Goal: Information Seeking & Learning: Learn about a topic

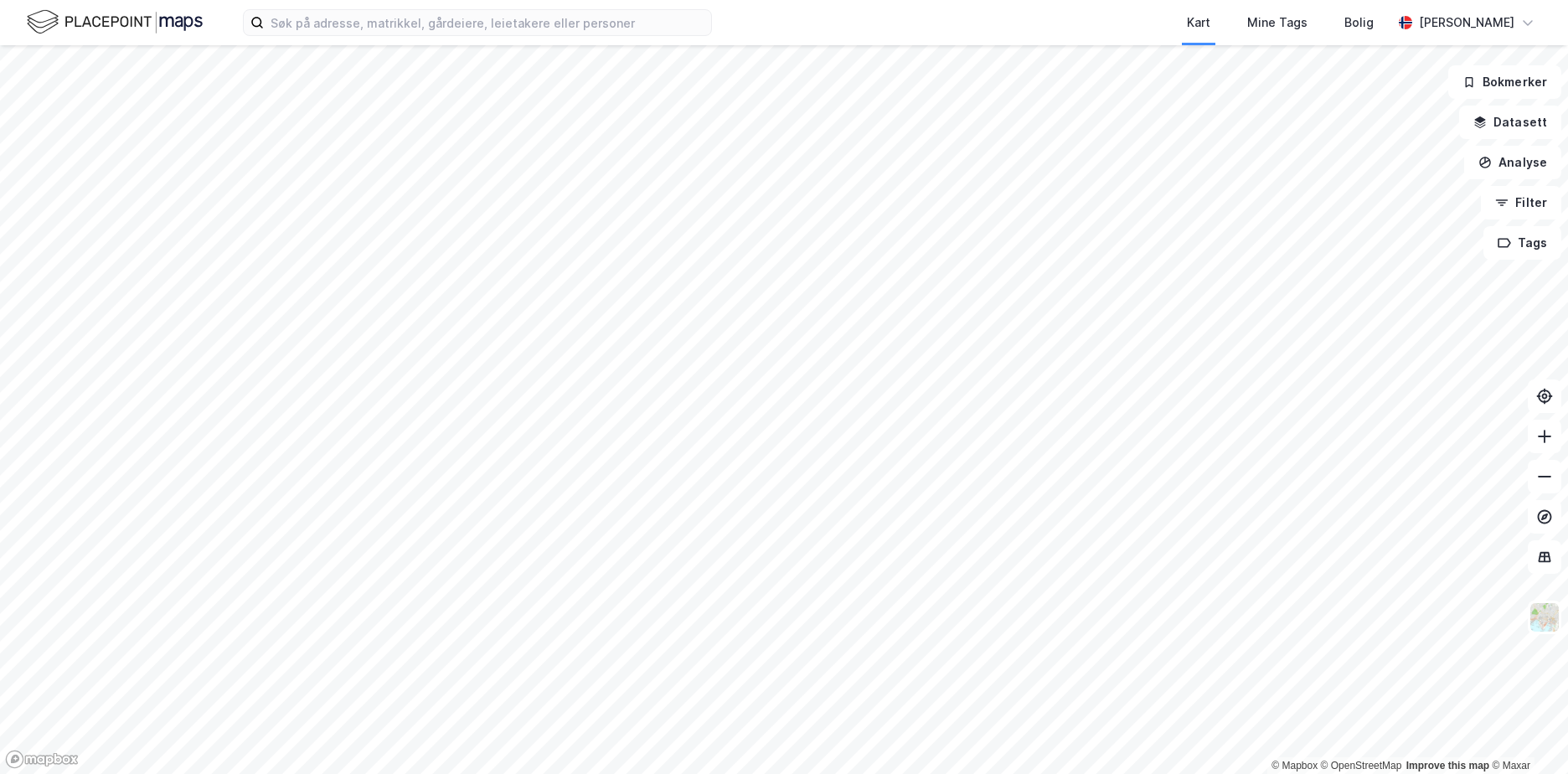
click at [666, 773] on html "Kart Mine Tags Bolig [PERSON_NAME] © Mapbox © OpenStreetMap Improve this map © …" at bounding box center [784, 387] width 1568 height 774
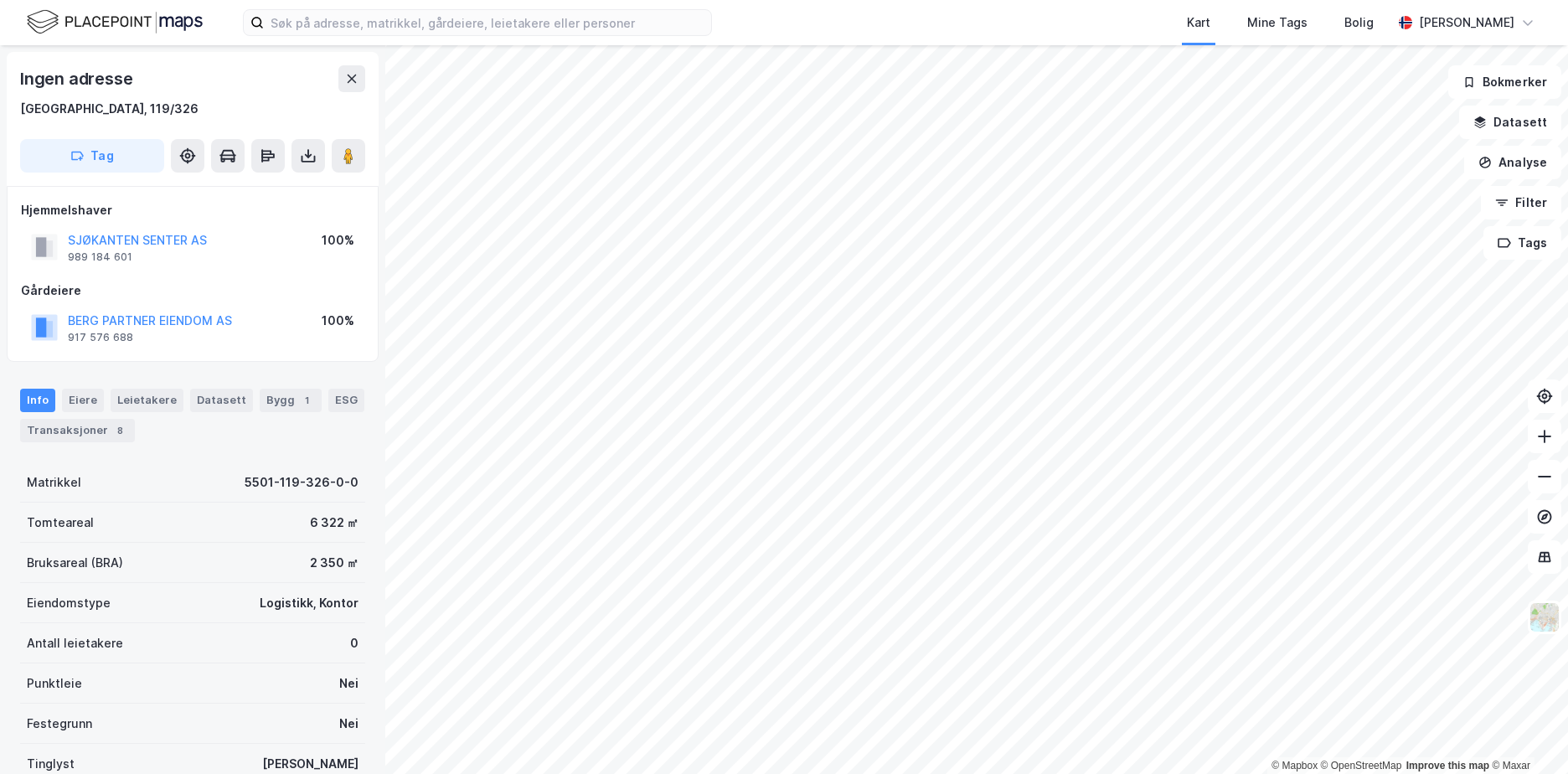
click at [1057, 235] on div "© Mapbox © OpenStreetMap Improve this map © Maxar Ingen adresse [GEOGRAPHIC_DAT…" at bounding box center [784, 410] width 1568 height 729
click at [947, 161] on div "© Mapbox © OpenStreetMap Improve this map © Maxar Ingen adresse [GEOGRAPHIC_DAT…" at bounding box center [784, 410] width 1568 height 729
click at [1172, 351] on div "© Mapbox © OpenStreetMap Improve this map © Maxar Ingen adresse [GEOGRAPHIC_DAT…" at bounding box center [784, 410] width 1568 height 729
click at [1079, 282] on div "© Mapbox © OpenStreetMap Improve this map © Maxar Ingen adresse [GEOGRAPHIC_DAT…" at bounding box center [784, 410] width 1568 height 729
click at [1529, 217] on button "Filter" at bounding box center [1522, 203] width 81 height 34
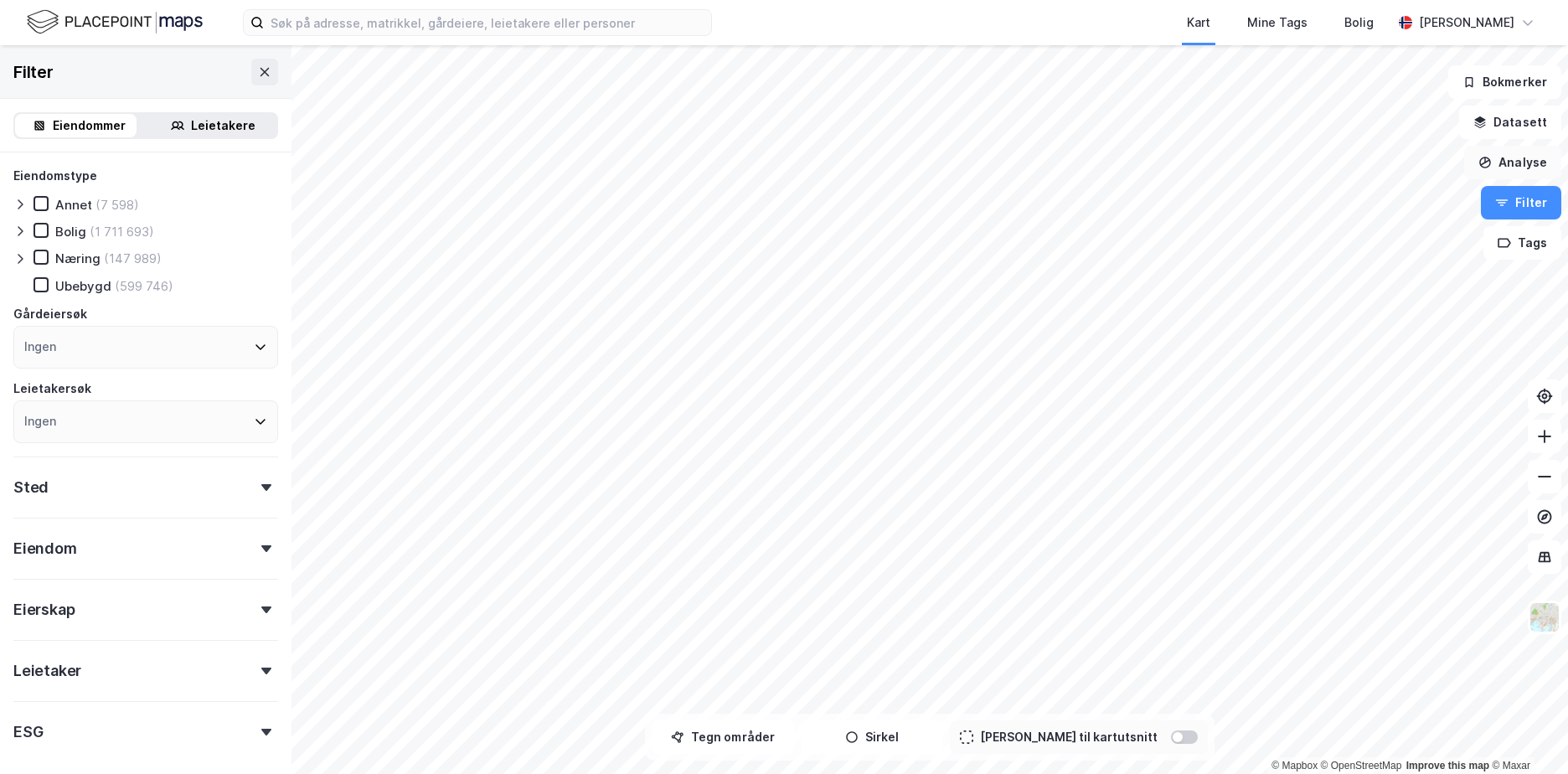
click at [1532, 167] on button "Analyse" at bounding box center [1513, 163] width 97 height 34
click at [1532, 130] on button "Datasett" at bounding box center [1510, 122] width 102 height 34
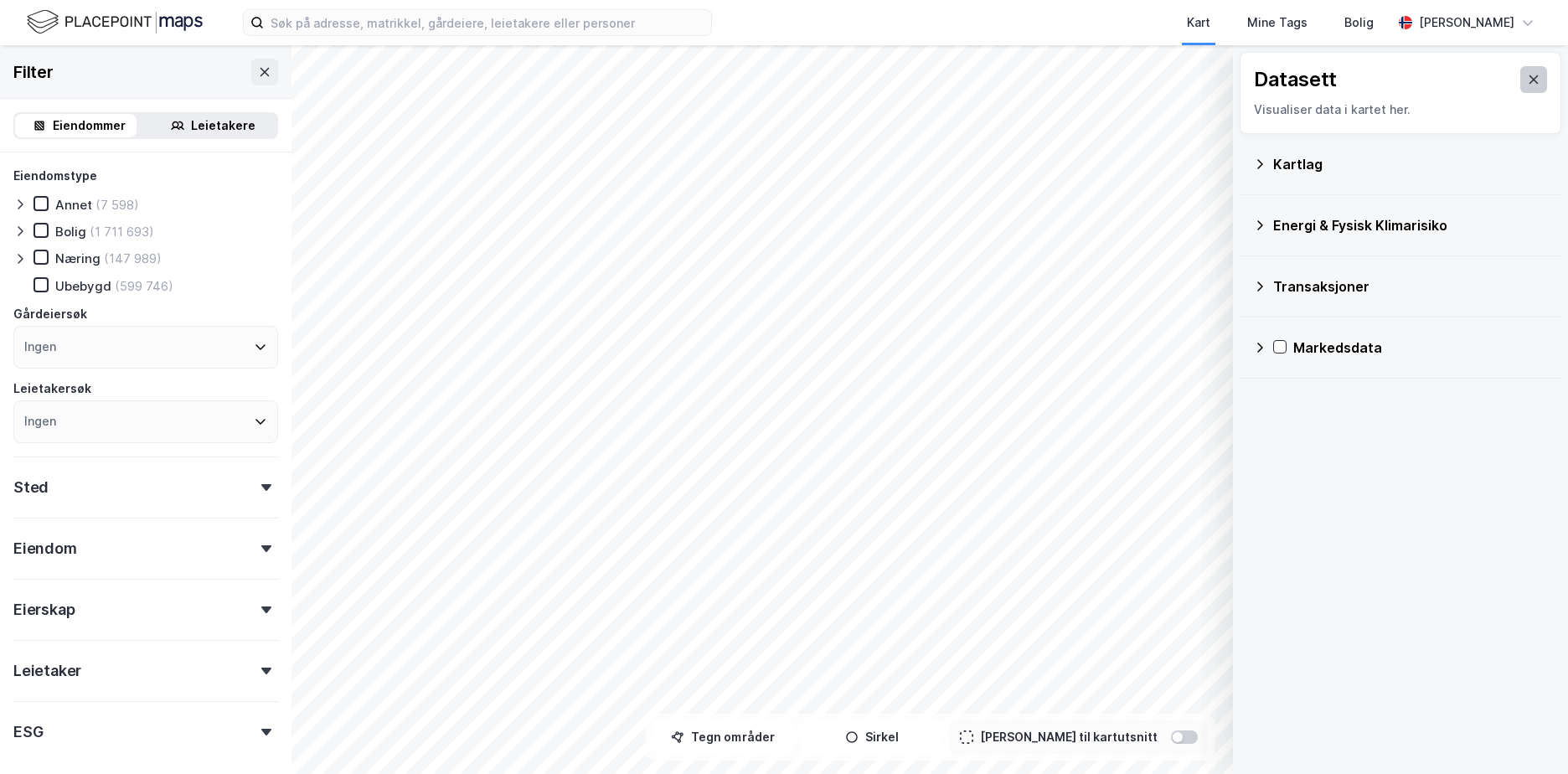
click at [1529, 77] on button at bounding box center [1534, 79] width 27 height 27
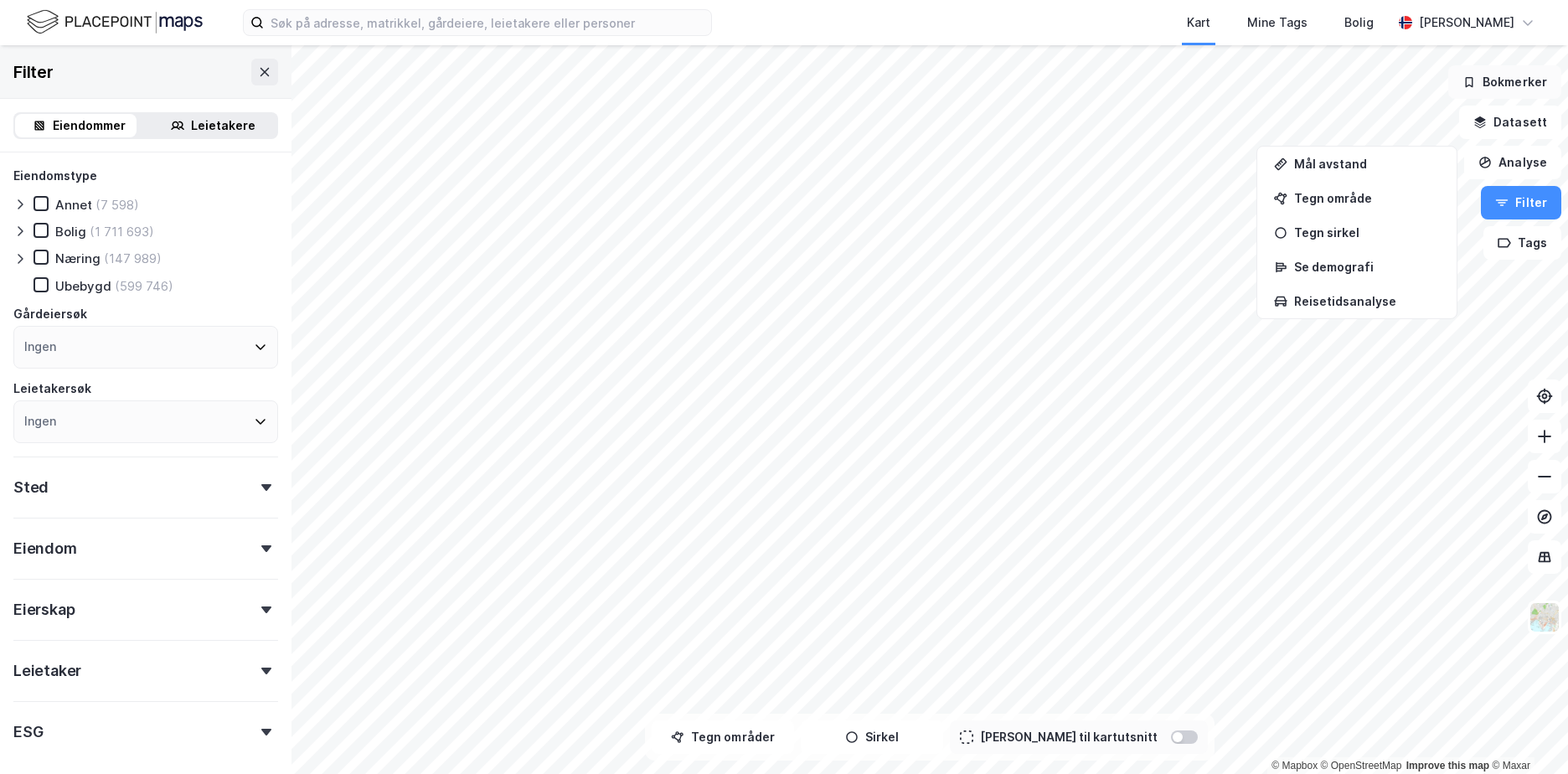
click at [1526, 85] on button "Bokmerker" at bounding box center [1505, 83] width 113 height 34
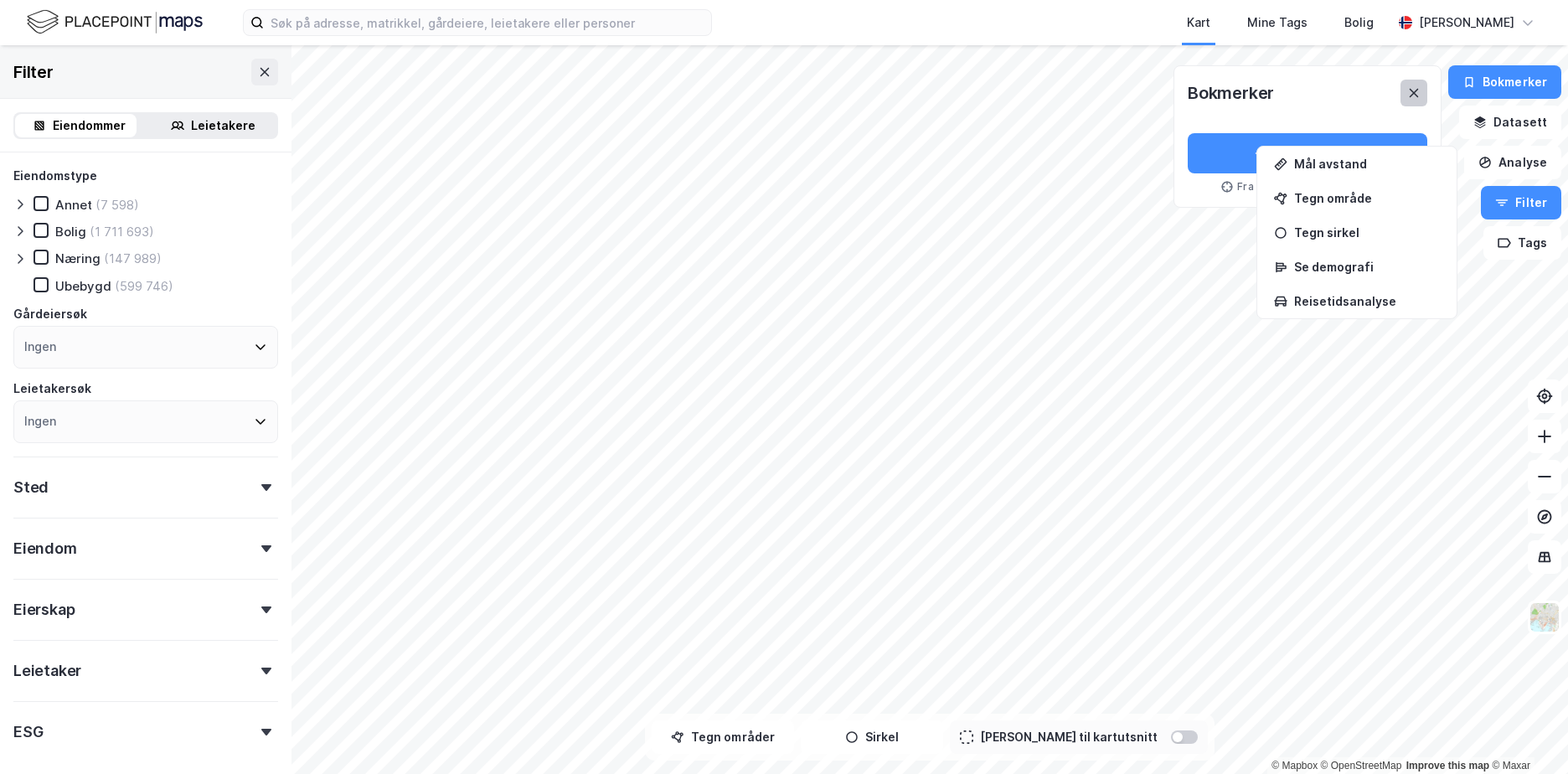
click at [1420, 90] on icon at bounding box center [1415, 93] width 9 height 8
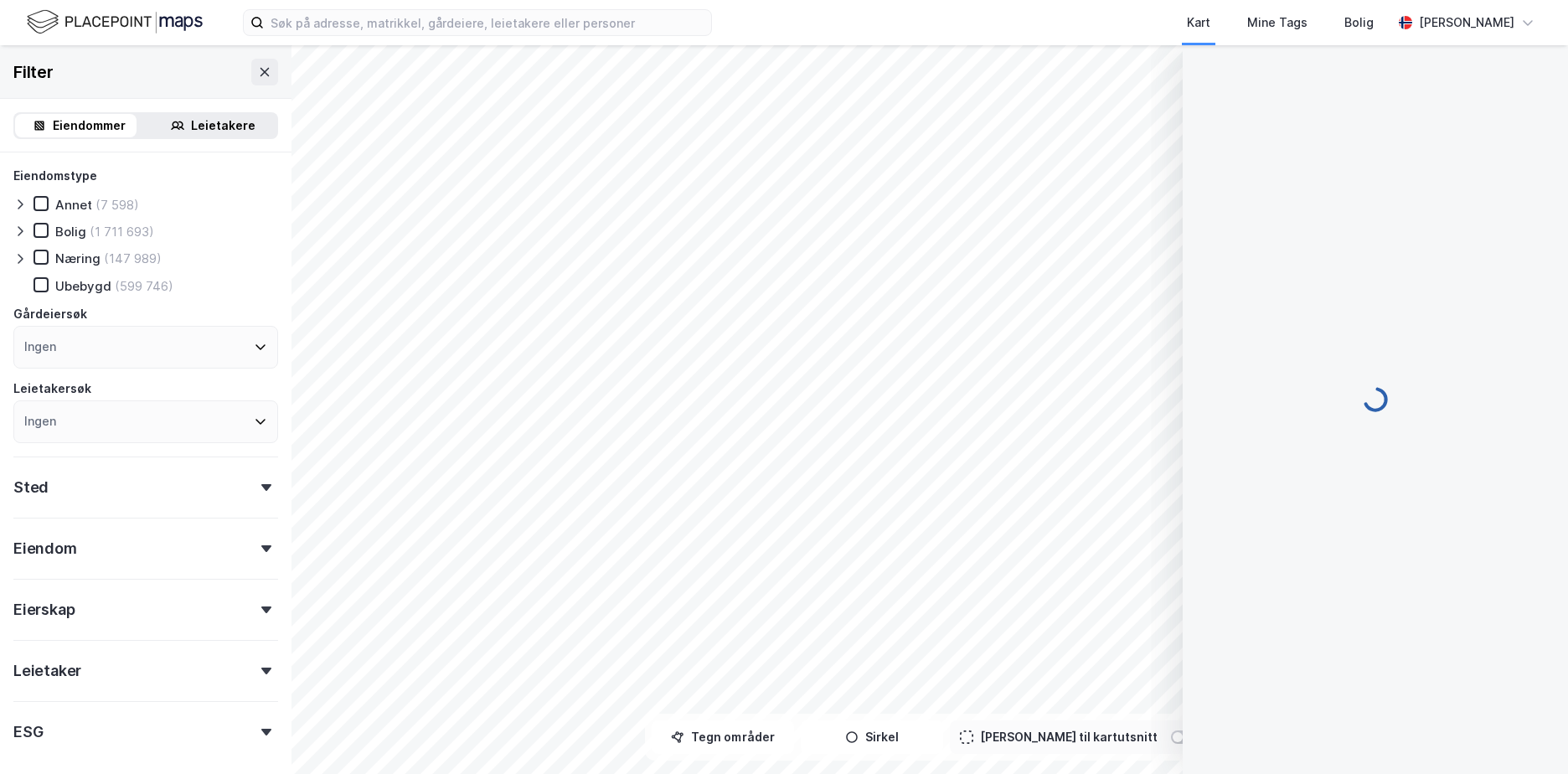
scroll to position [24, 0]
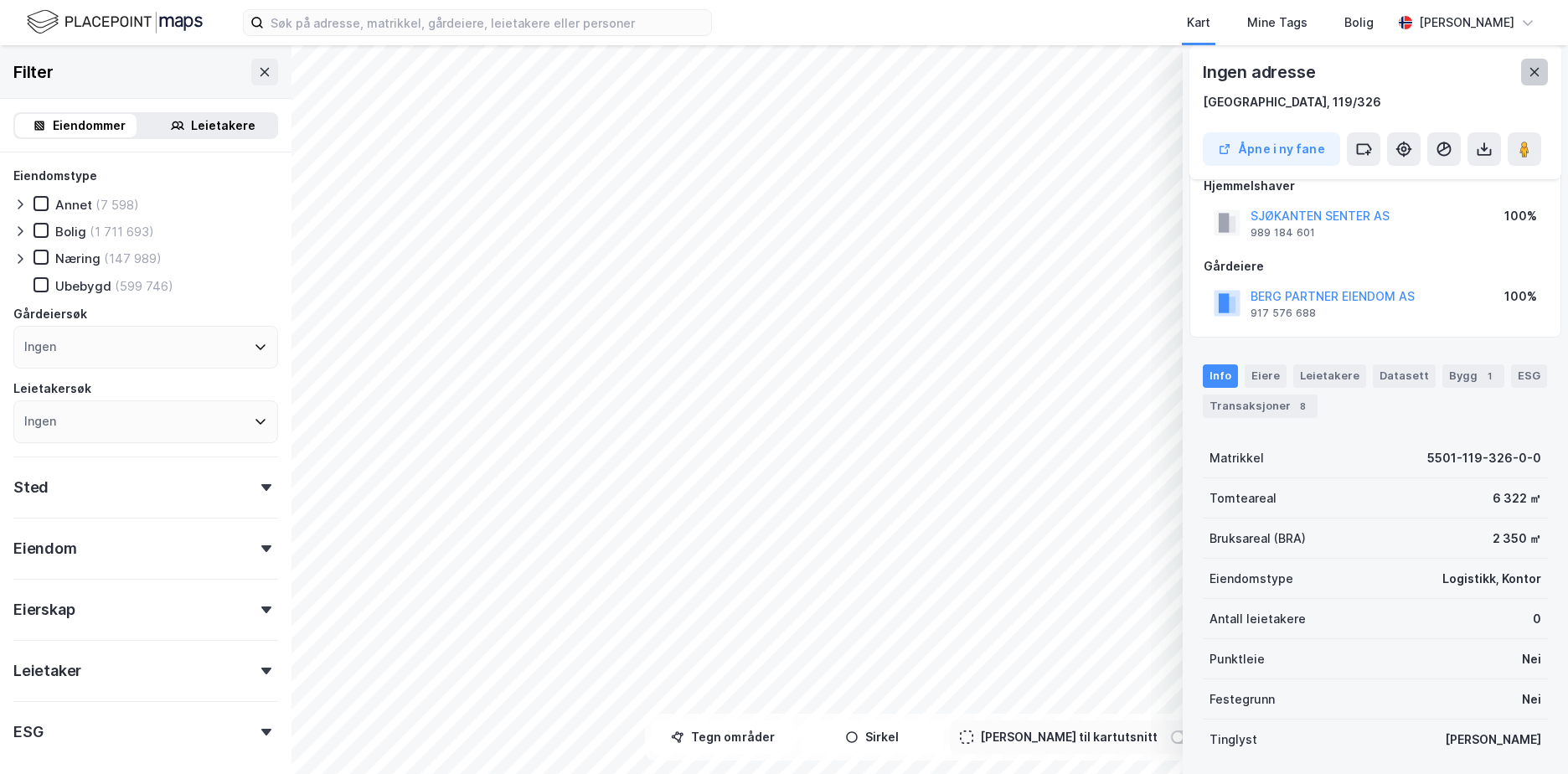
click at [1532, 81] on button at bounding box center [1534, 71] width 27 height 27
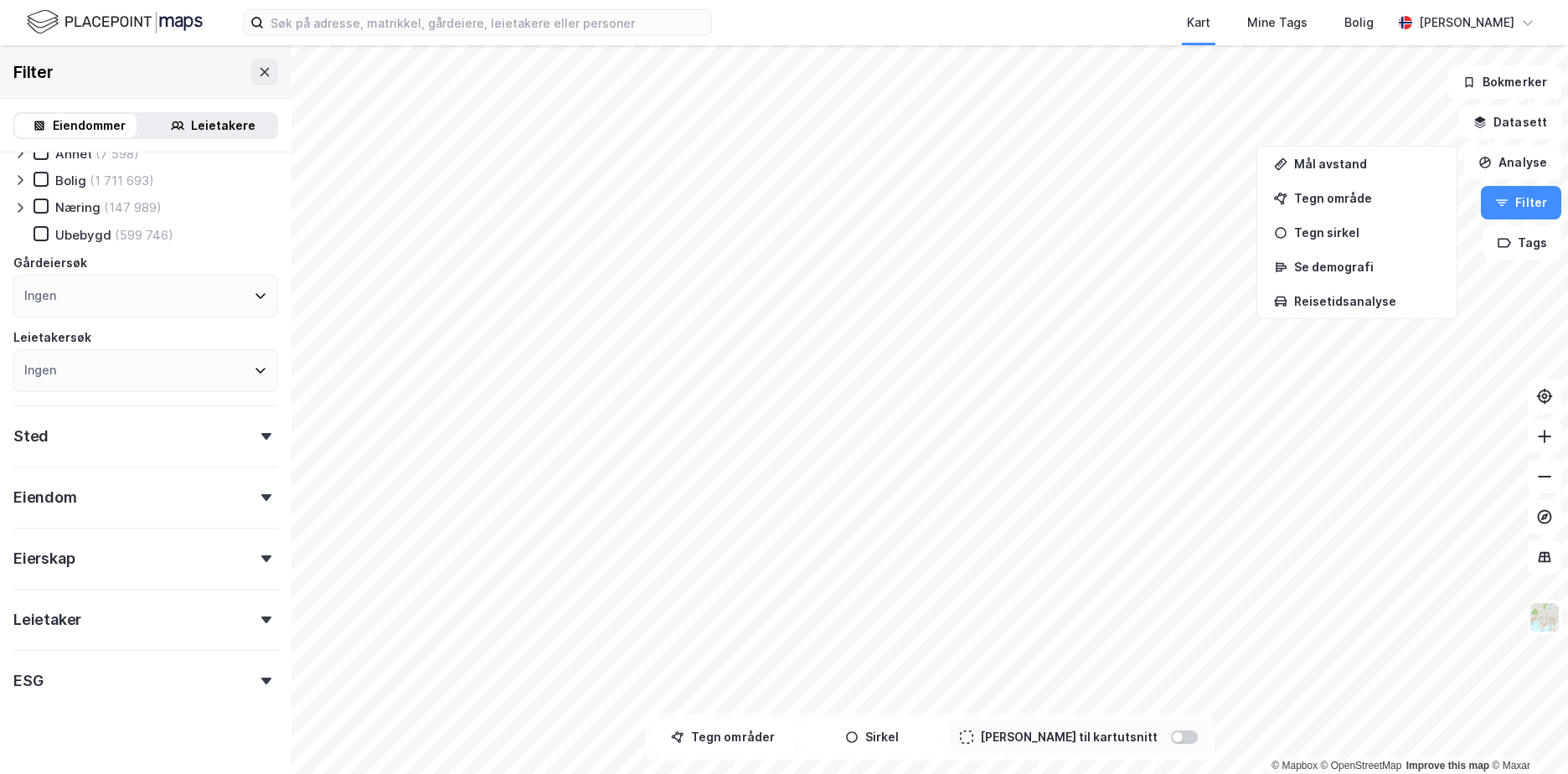
scroll to position [72, 0]
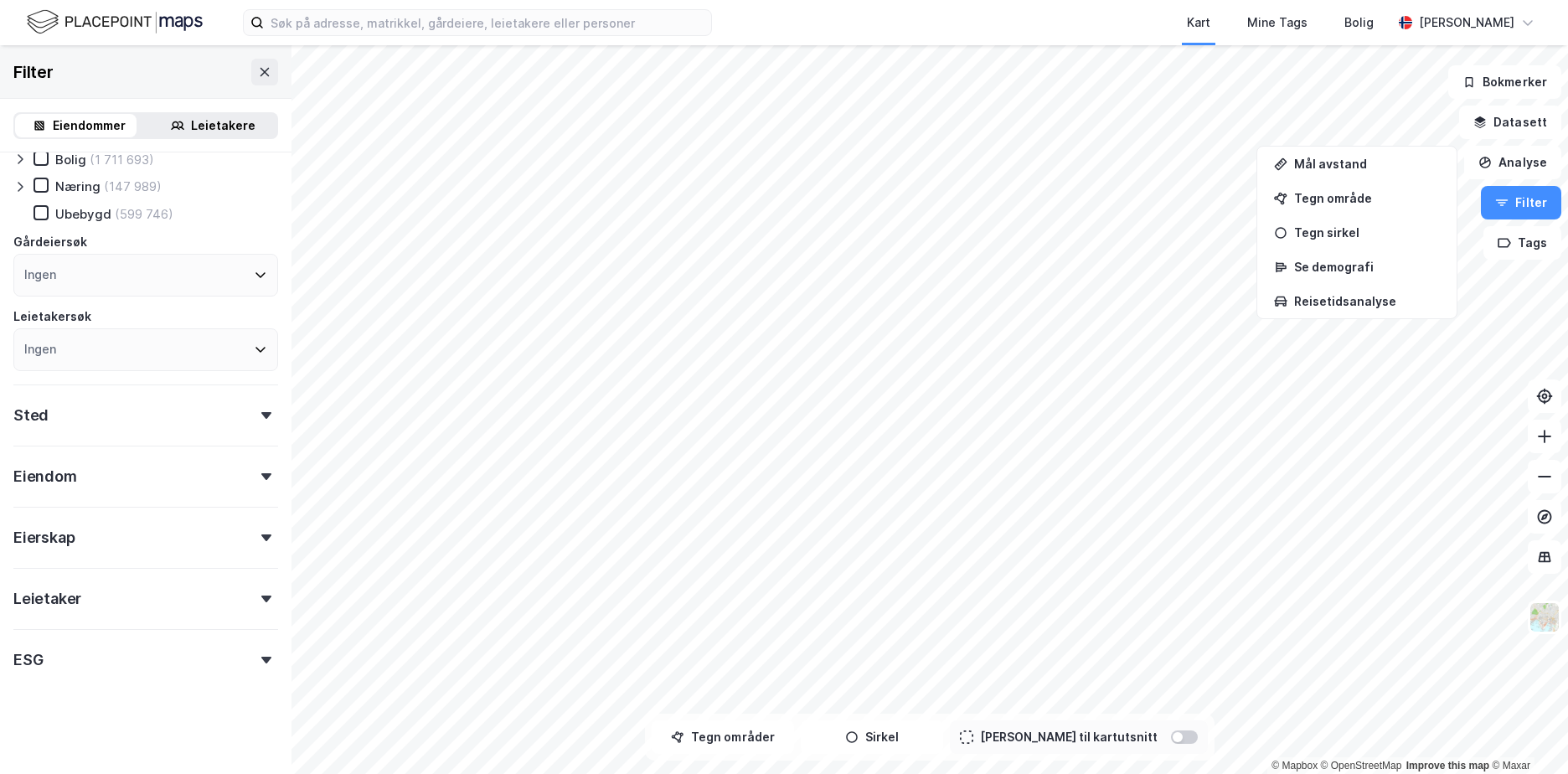
click at [27, 477] on div "Eiendom" at bounding box center [45, 476] width 64 height 20
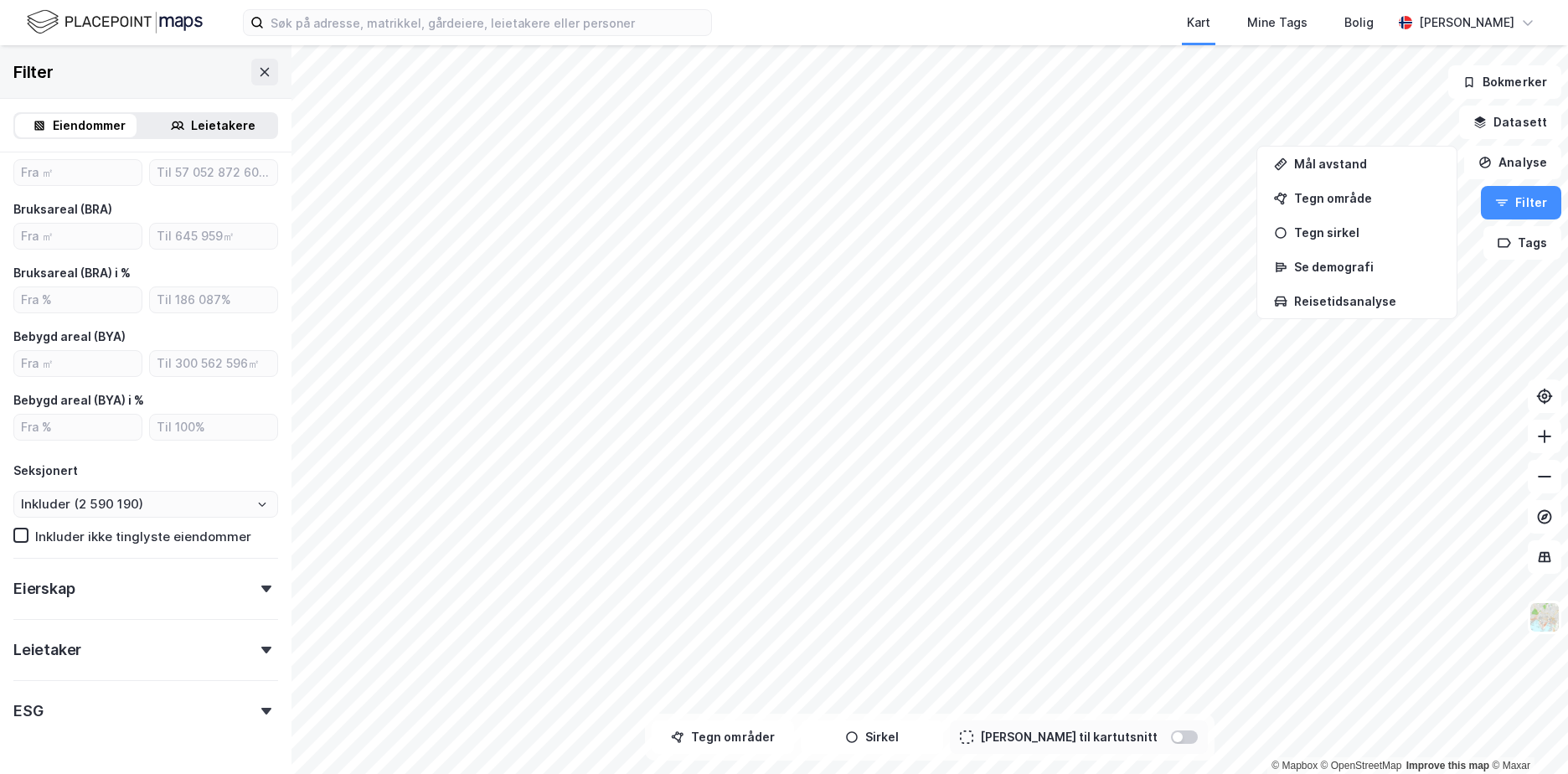
scroll to position [494, 0]
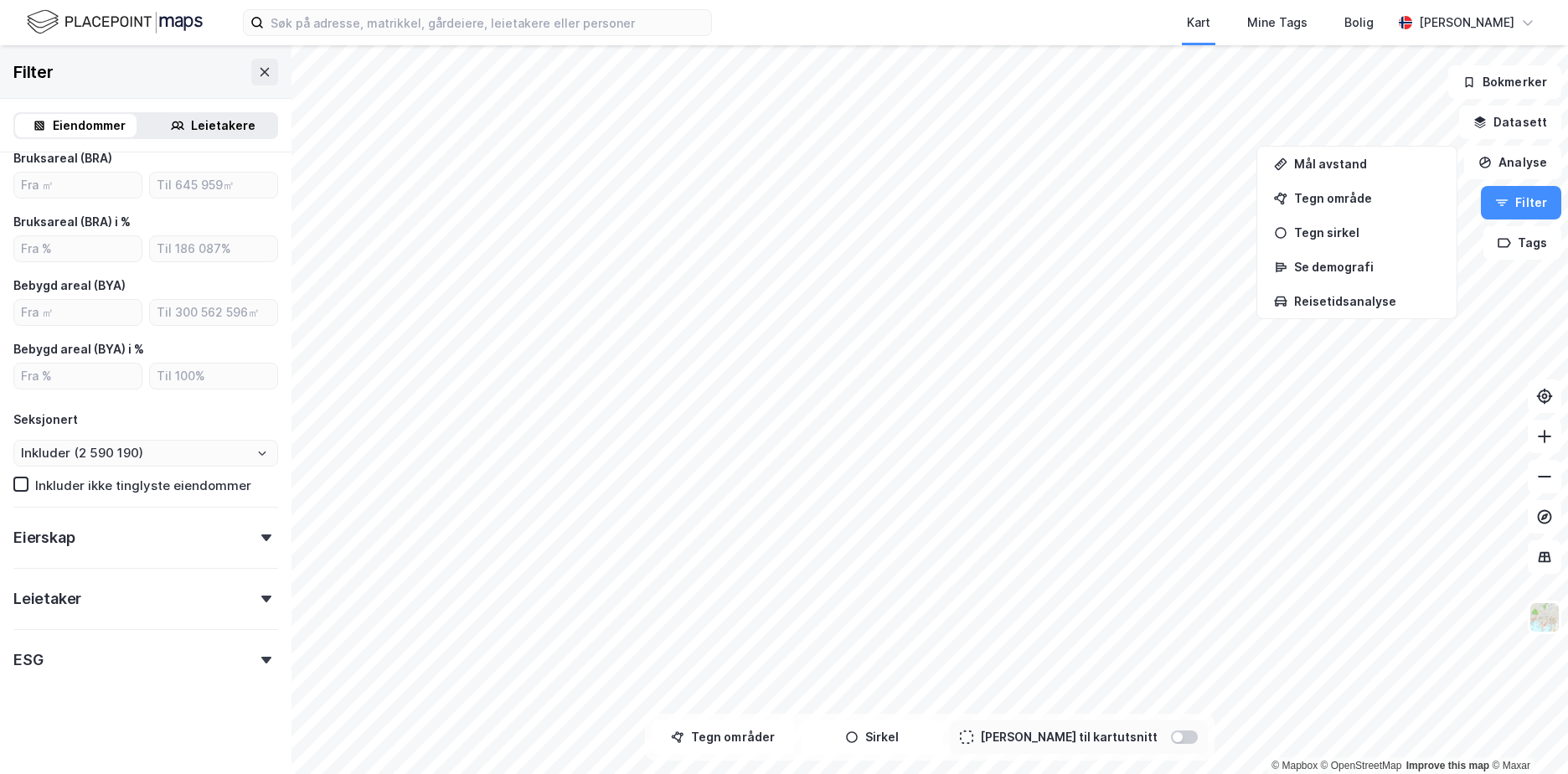
click at [39, 534] on div "Eierskap" at bounding box center [43, 537] width 61 height 20
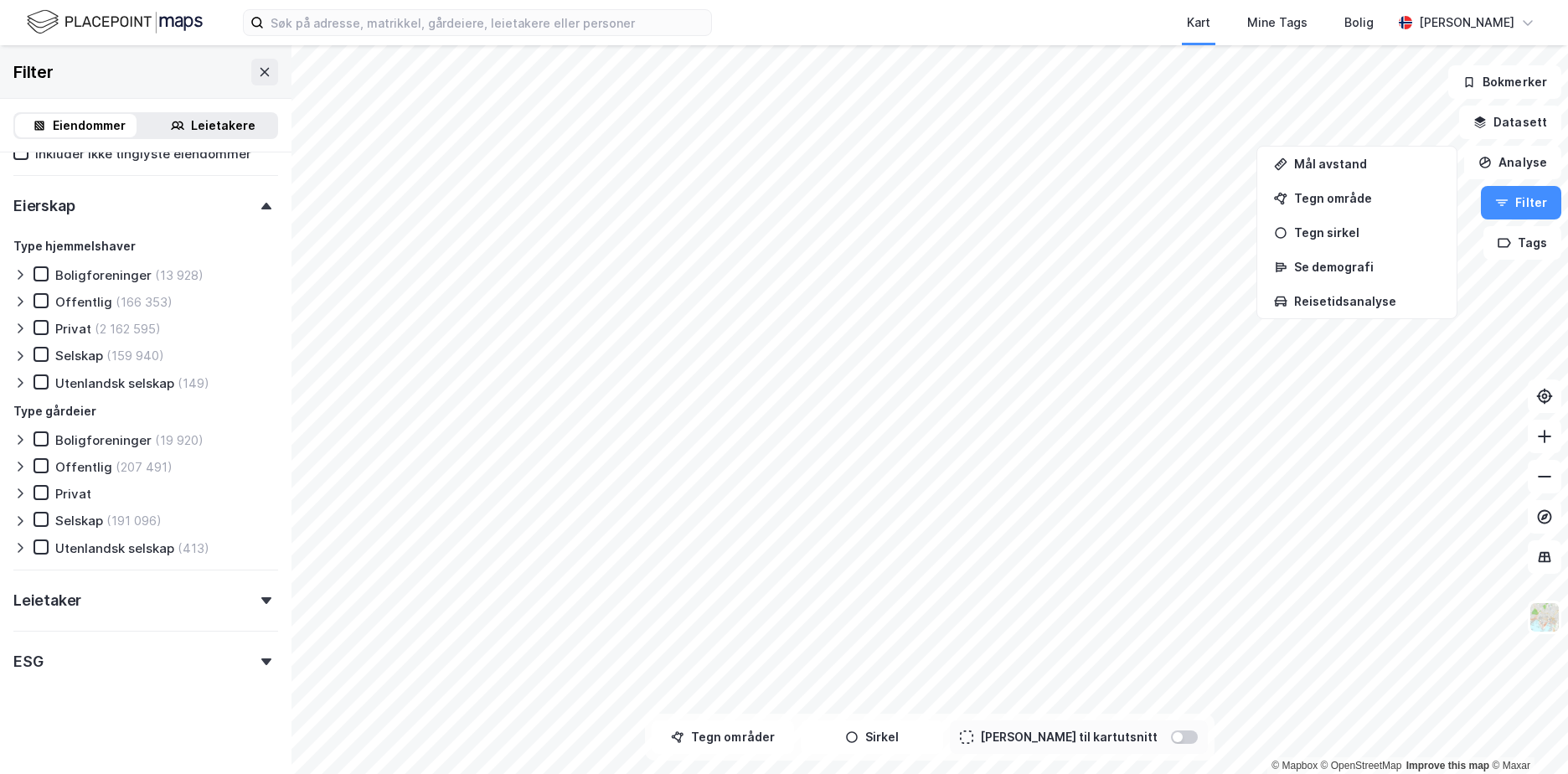
scroll to position [828, 0]
click at [41, 599] on div "Leietaker" at bounding box center [47, 598] width 68 height 20
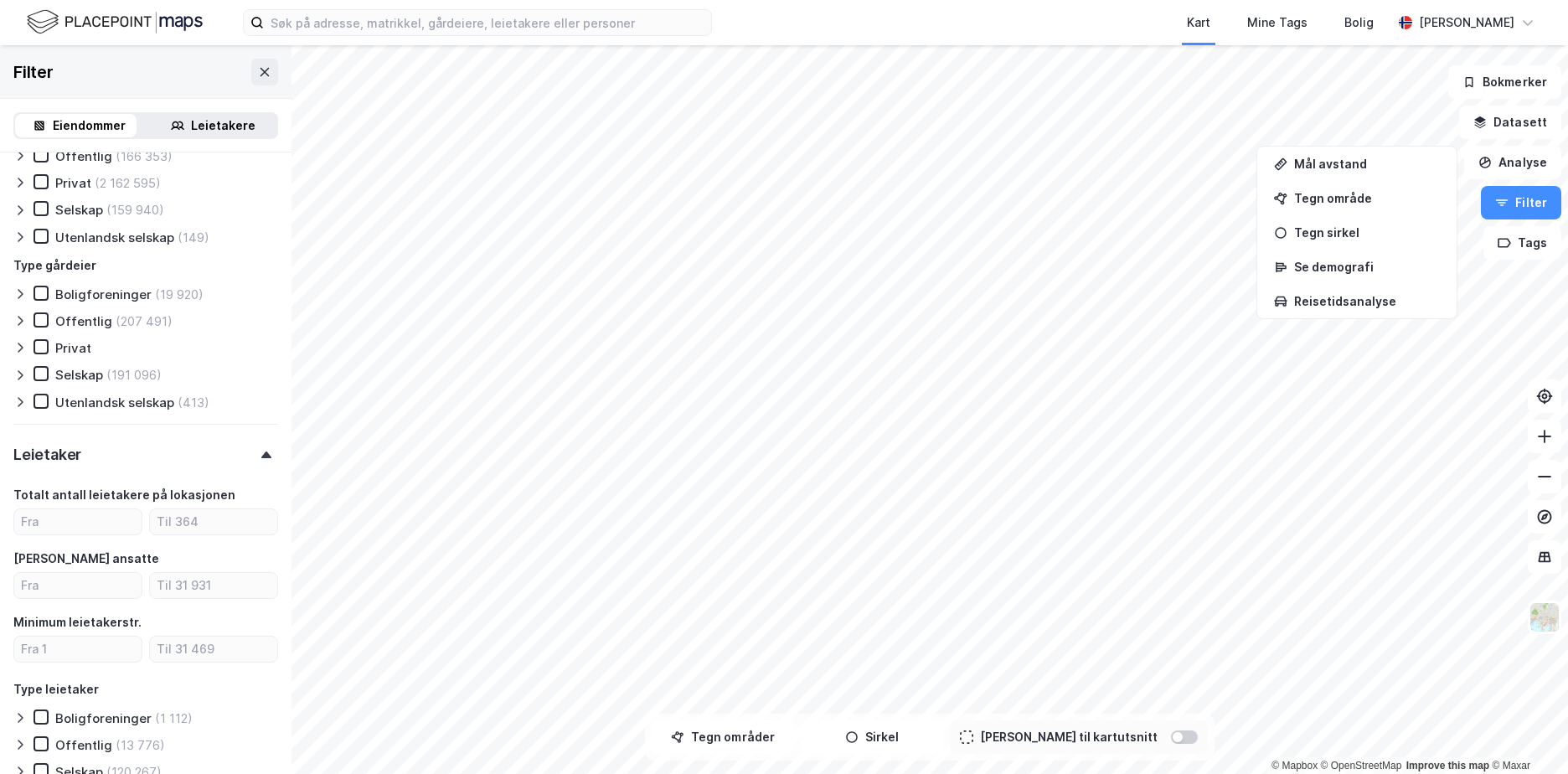
scroll to position [1238, 0]
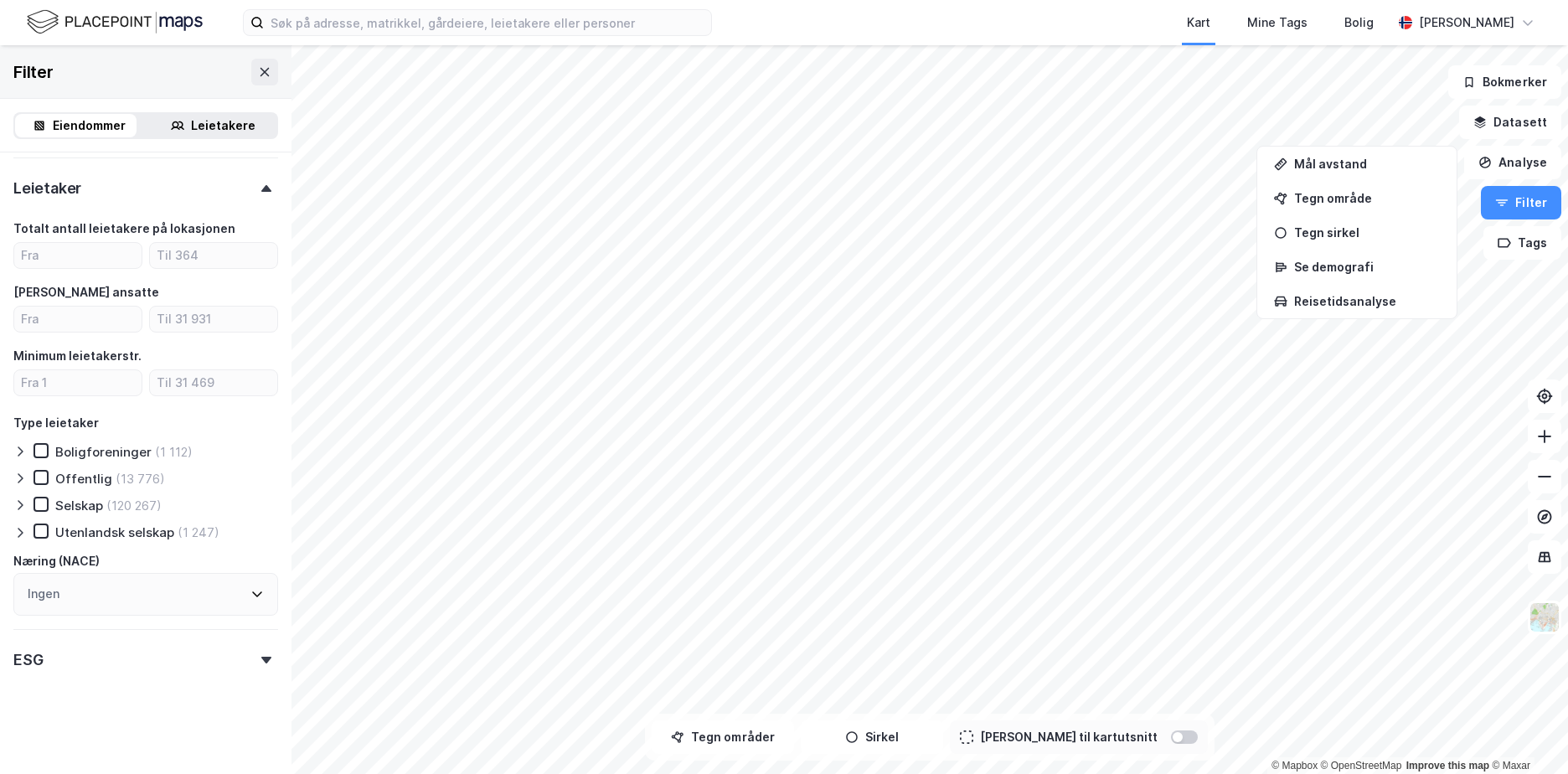
click at [37, 660] on div "ESG" at bounding box center [27, 659] width 29 height 20
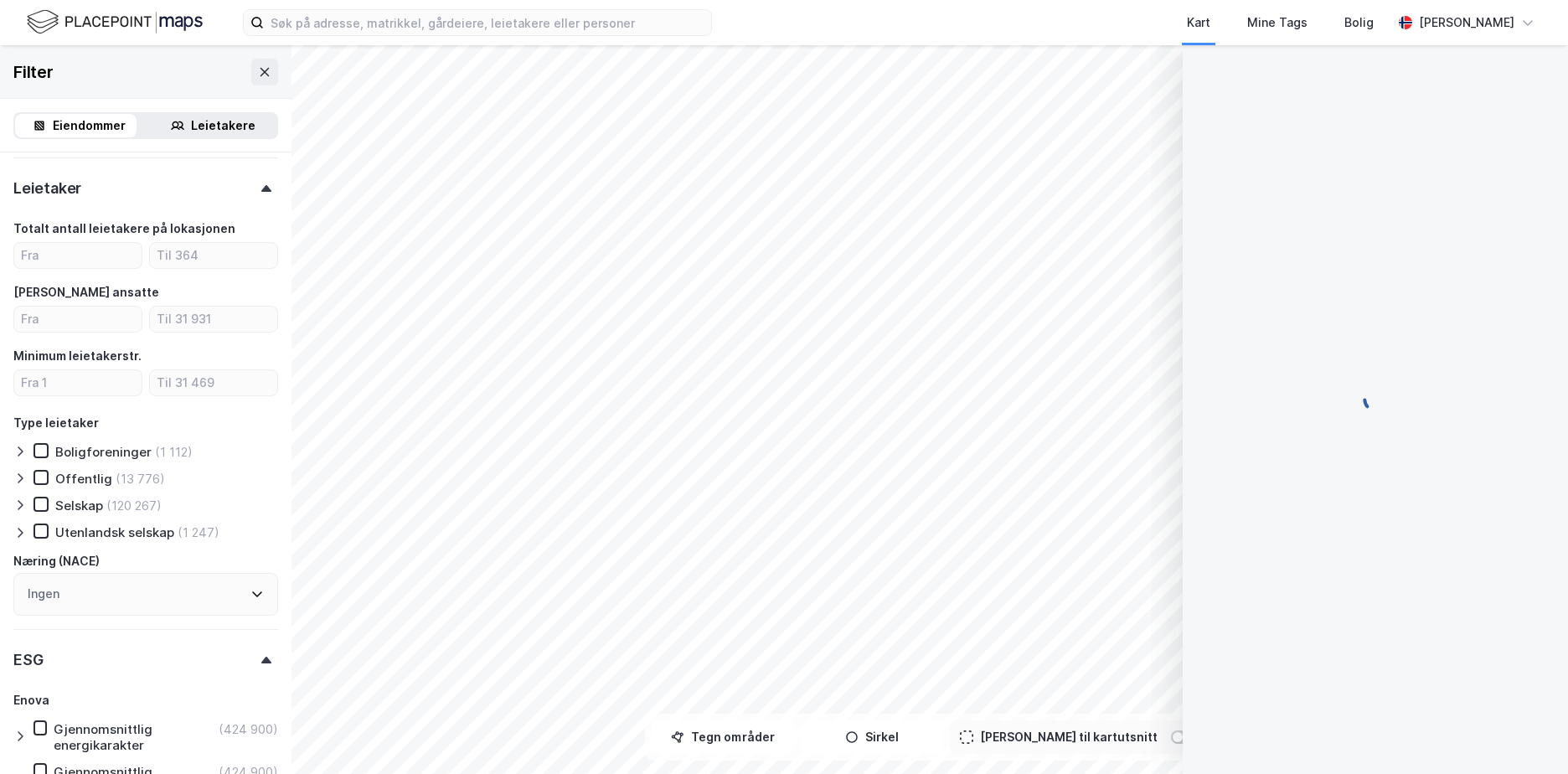
scroll to position [24, 0]
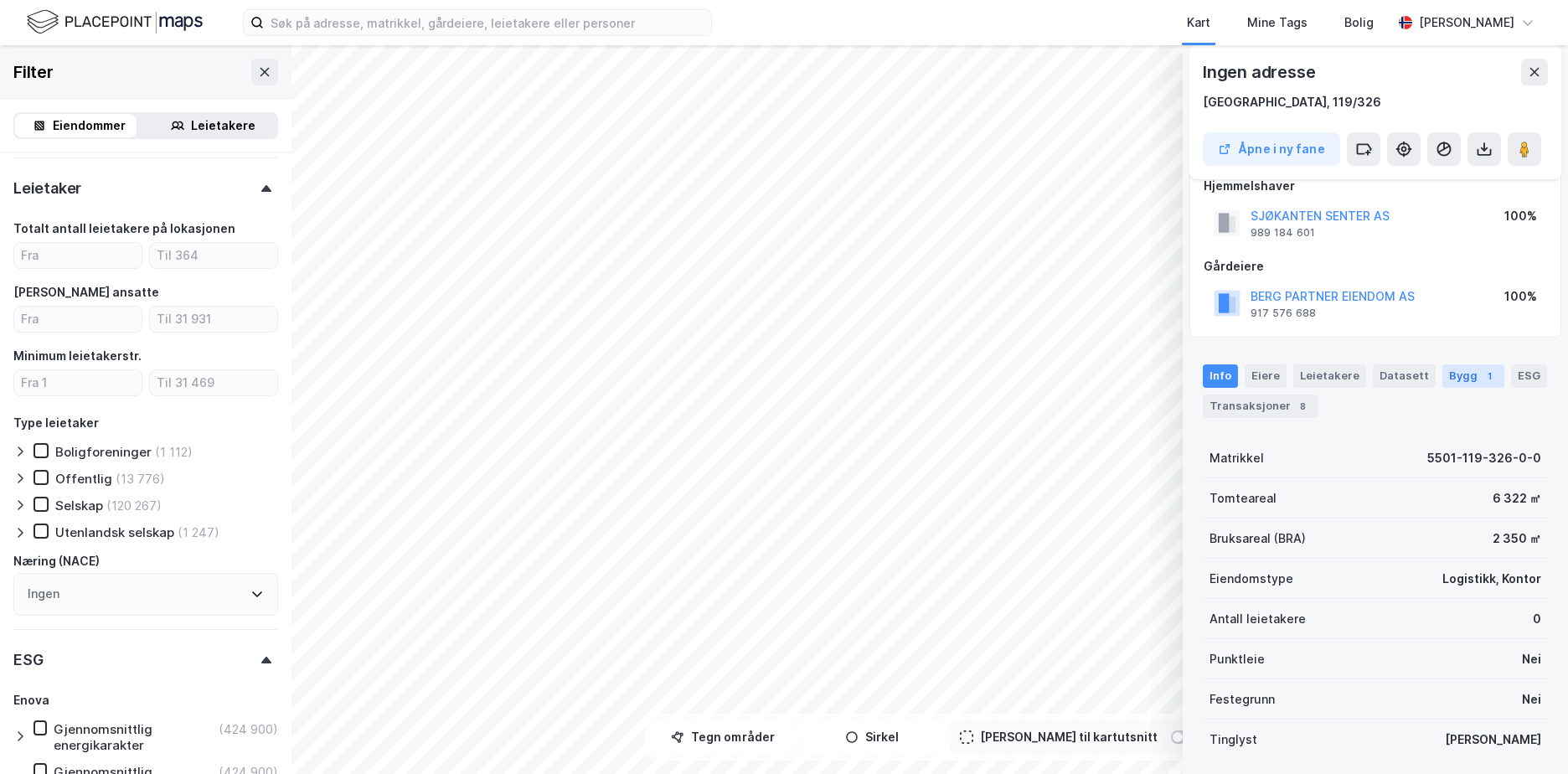
click at [1448, 377] on div "Bygg 1" at bounding box center [1474, 376] width 62 height 23
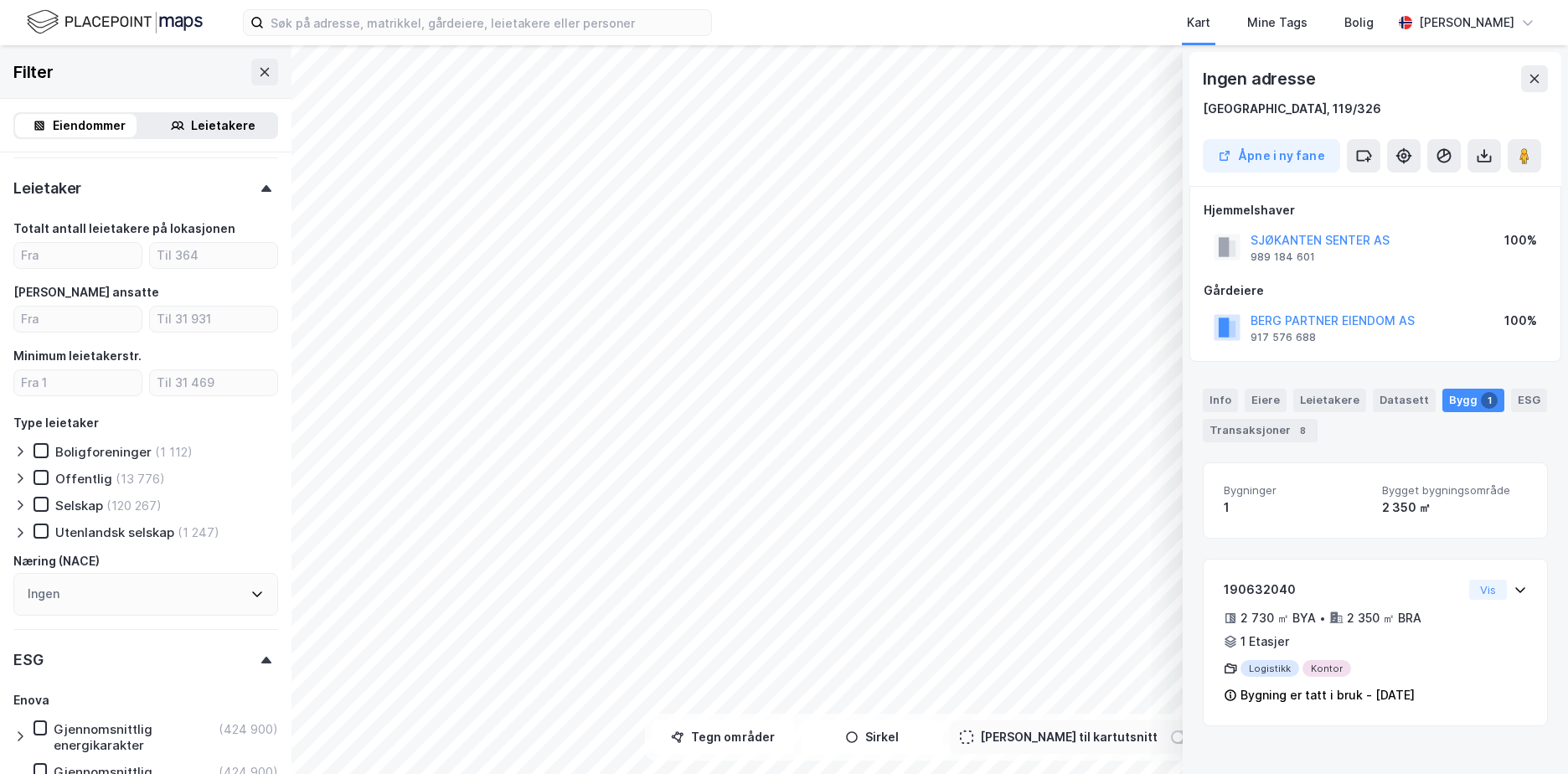
scroll to position [0, 0]
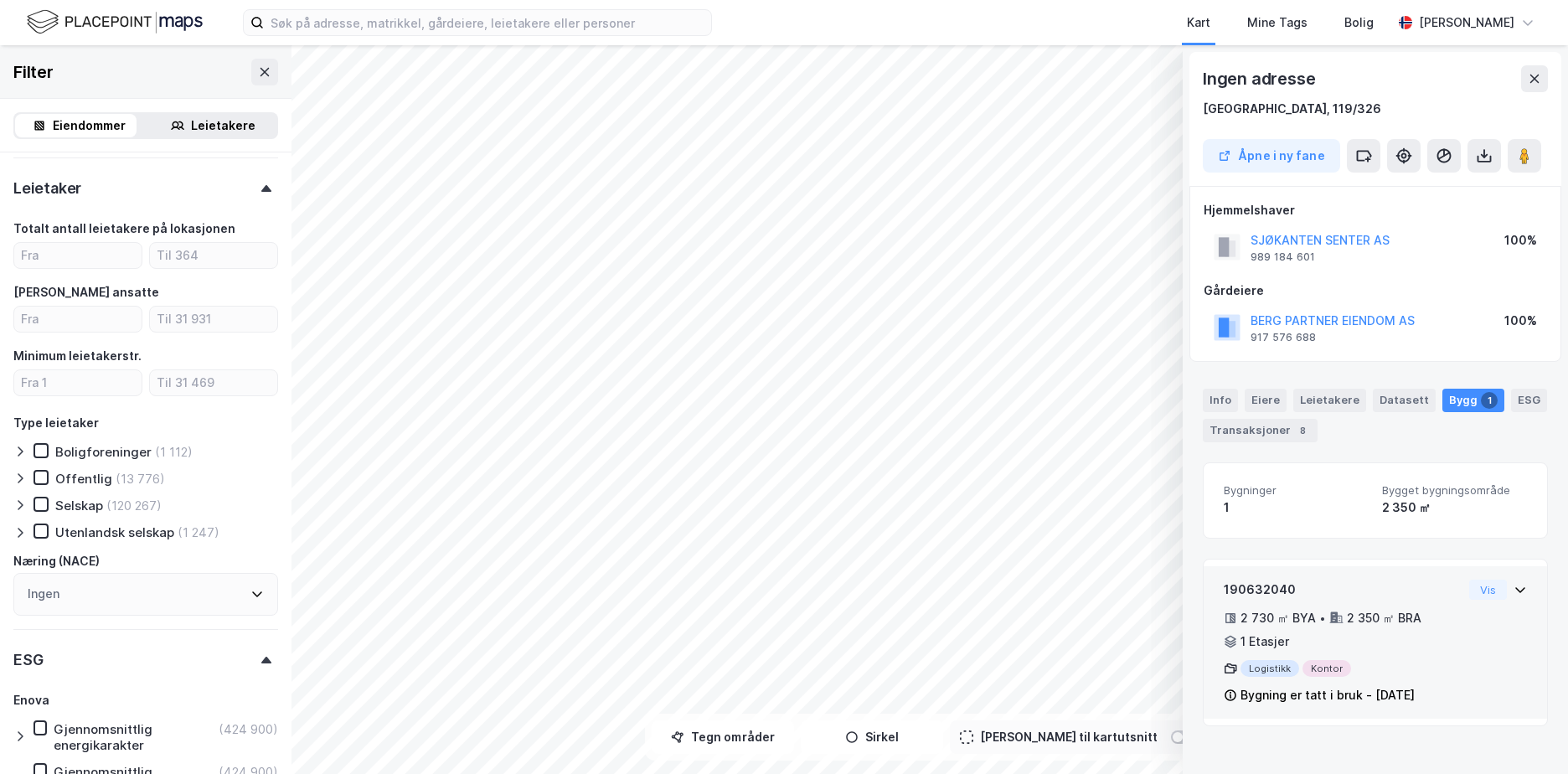
click at [1262, 671] on div "Logistikk Kontor" at bounding box center [1343, 669] width 239 height 17
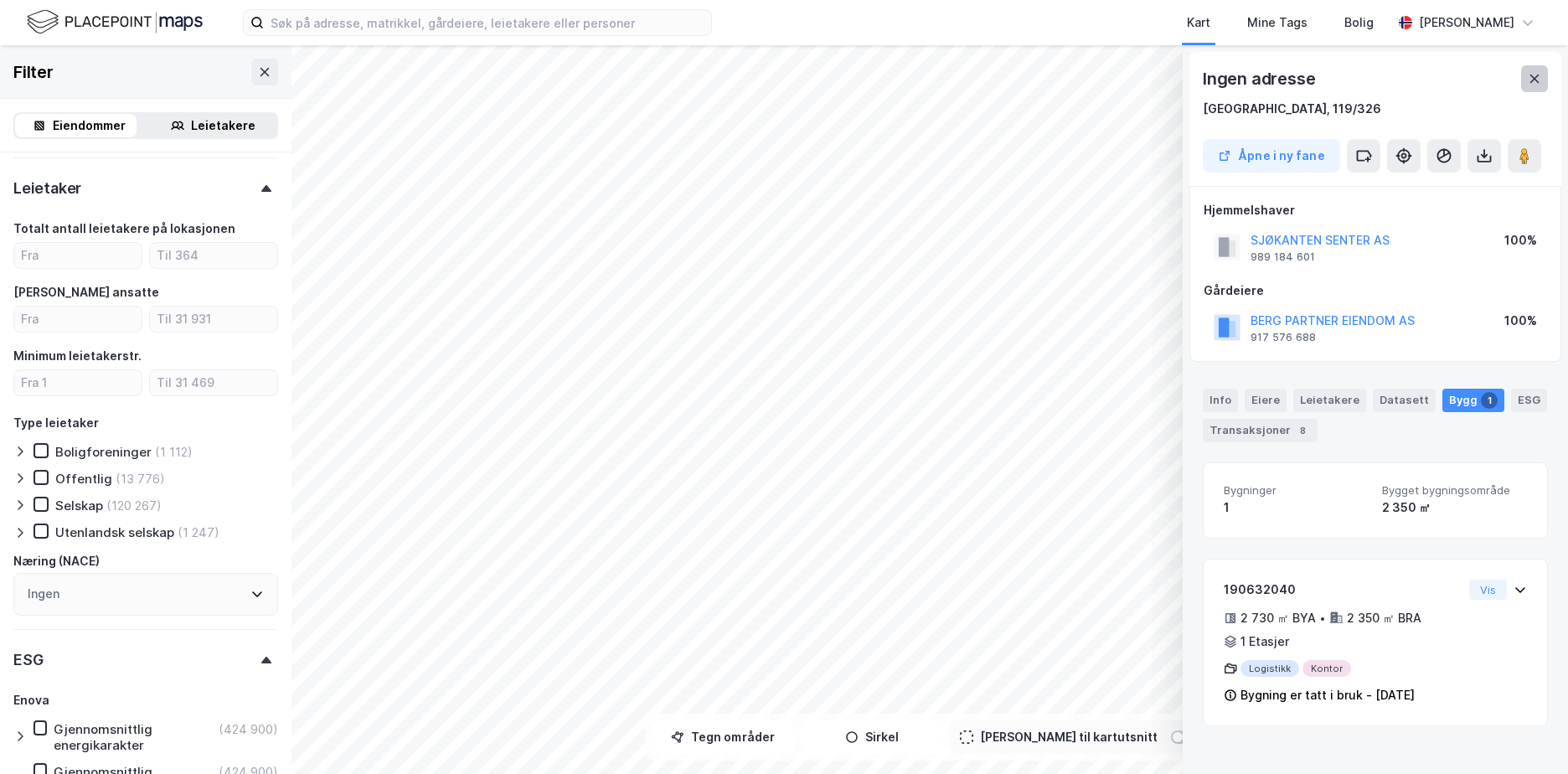
click at [1536, 78] on icon at bounding box center [1535, 78] width 9 height 8
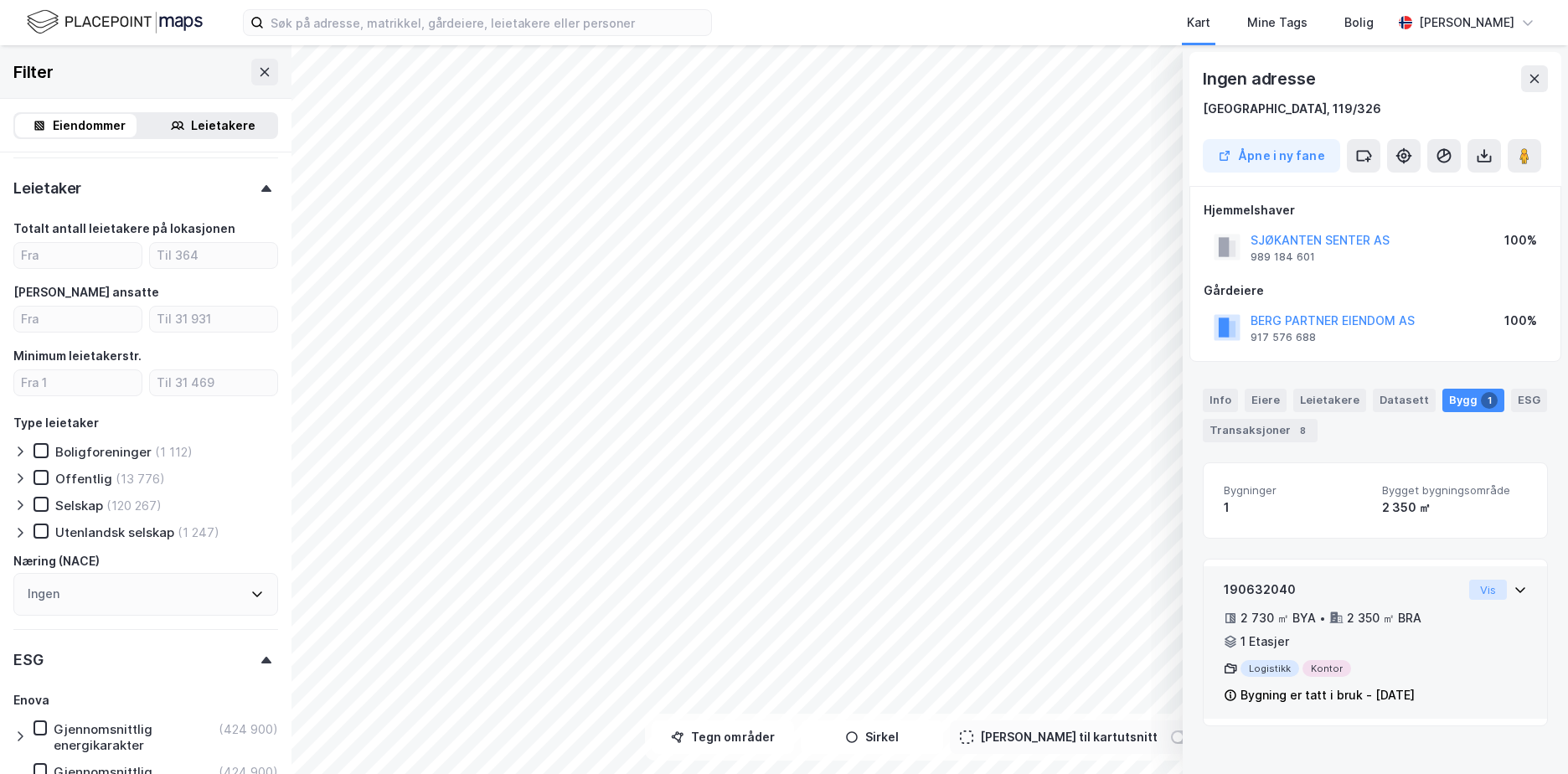
click at [1482, 584] on button "Vis" at bounding box center [1488, 589] width 38 height 20
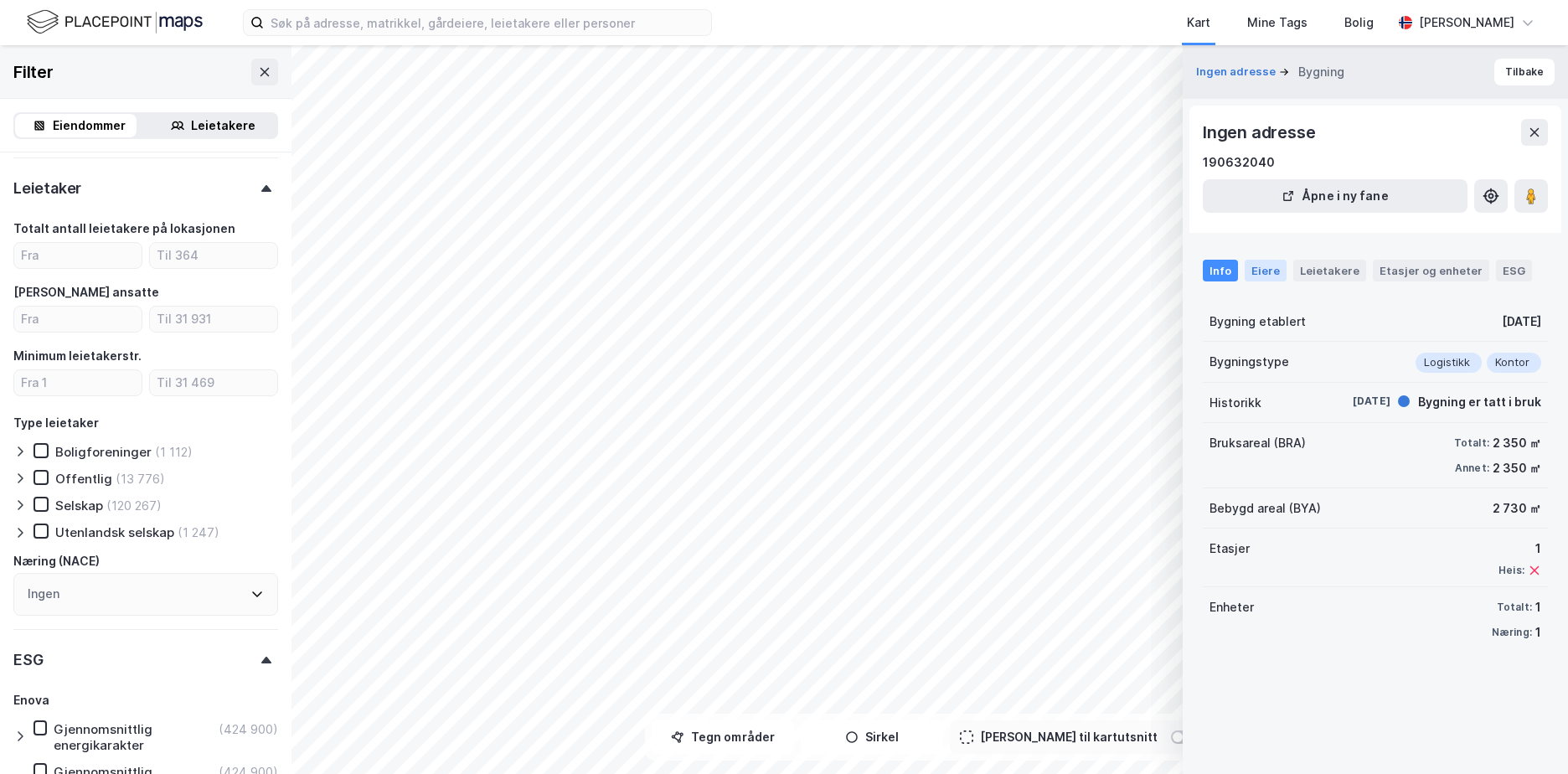
click at [1259, 271] on div "Eiere" at bounding box center [1265, 270] width 42 height 22
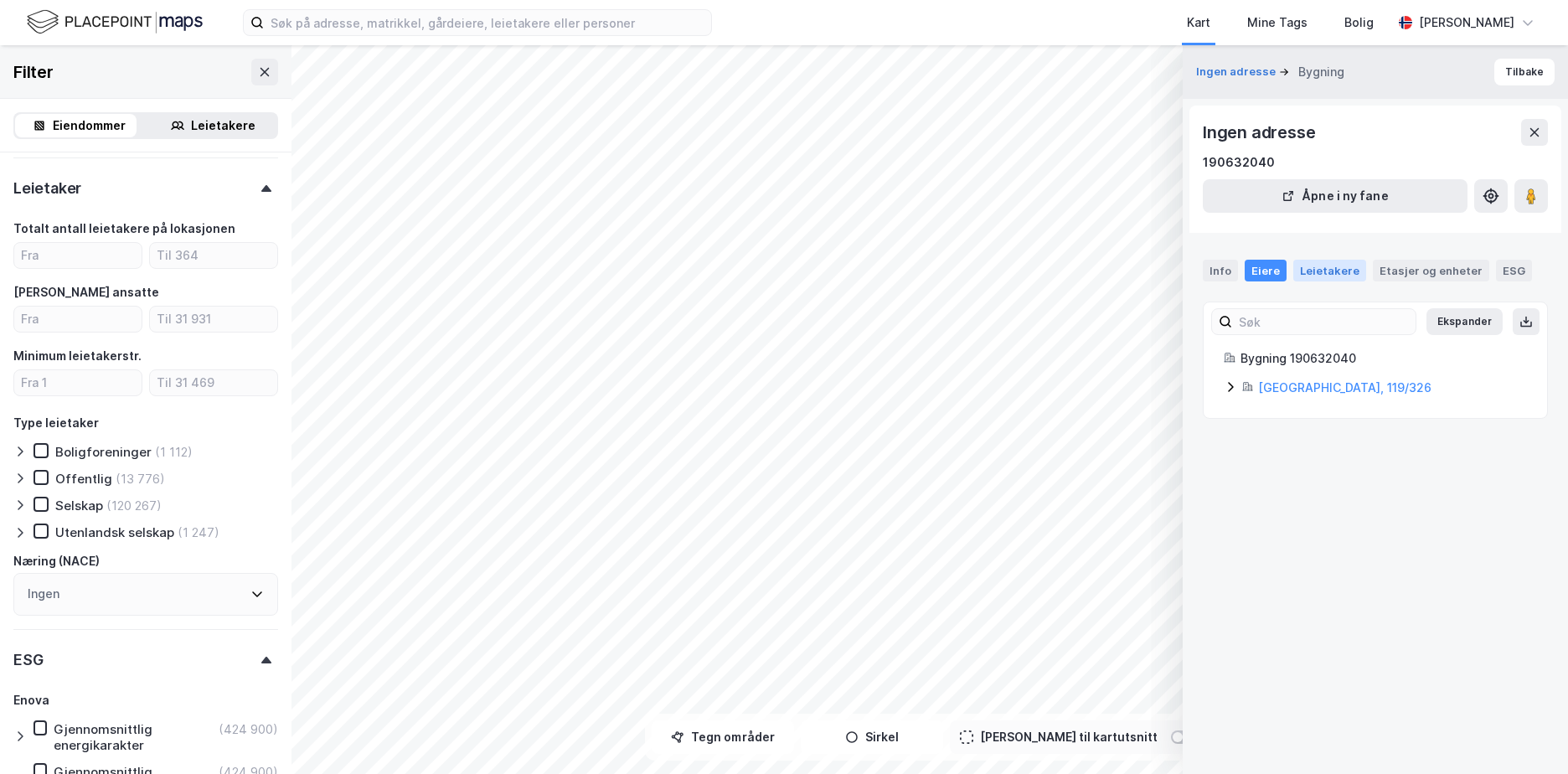
click at [1327, 274] on div "Leietakere" at bounding box center [1330, 270] width 73 height 22
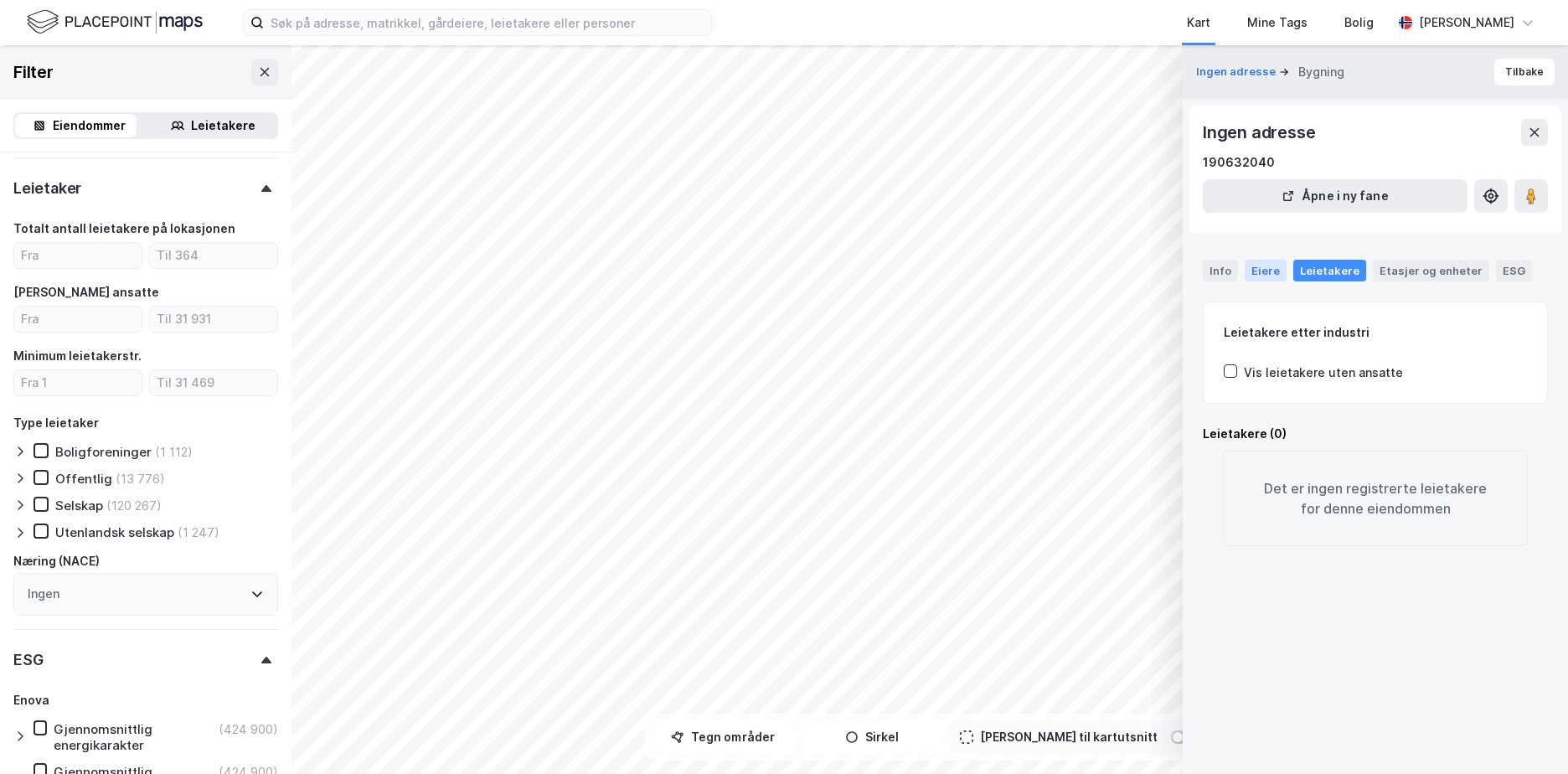
click at [1280, 273] on div "Eiere" at bounding box center [1265, 270] width 42 height 22
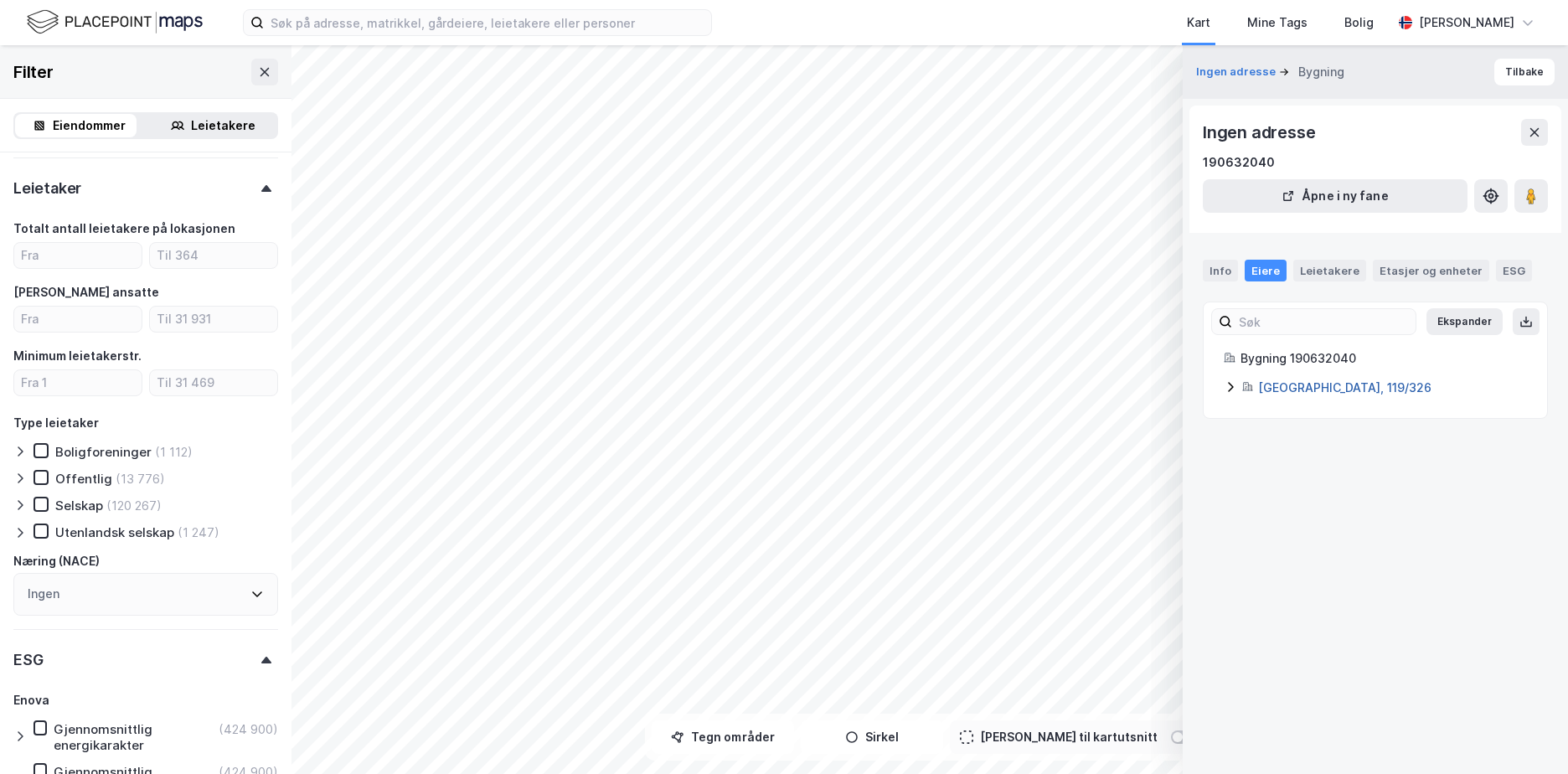
click at [1312, 387] on link "[GEOGRAPHIC_DATA], 119/326" at bounding box center [1344, 387] width 174 height 14
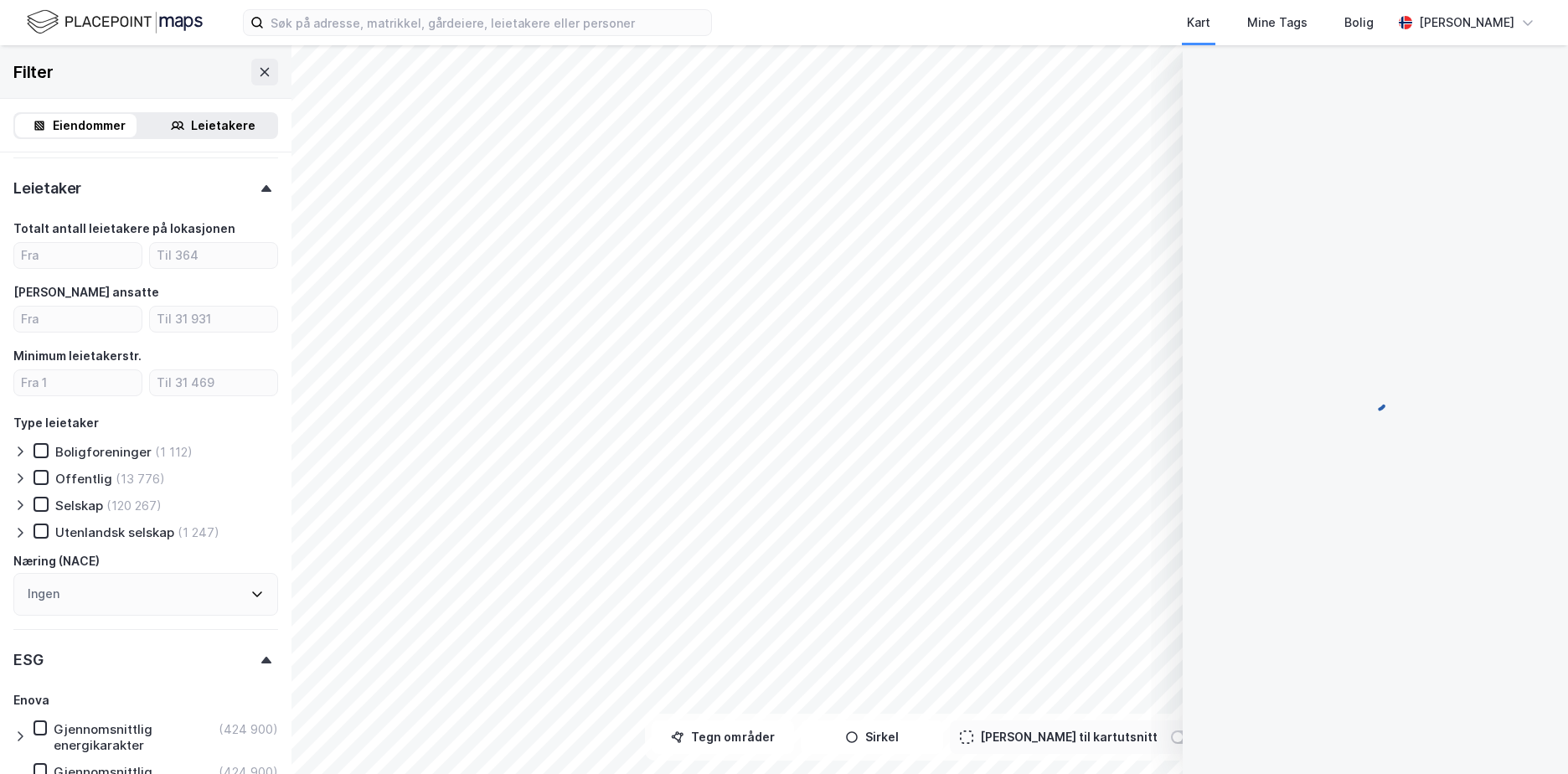
scroll to position [51, 0]
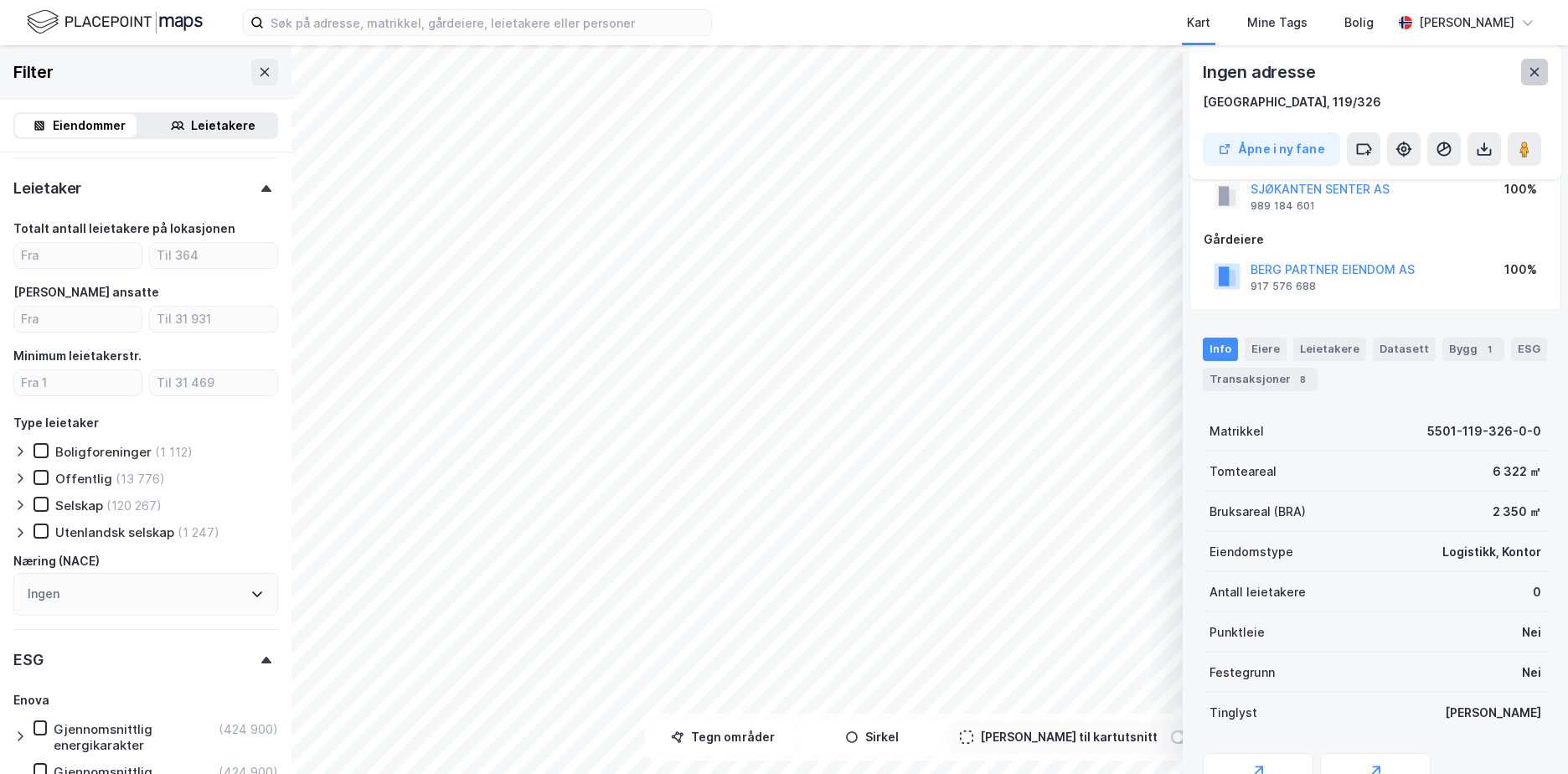
click at [1541, 70] on icon at bounding box center [1535, 72] width 13 height 13
click at [1537, 75] on icon at bounding box center [1535, 71] width 9 height 8
